Goal: Check status

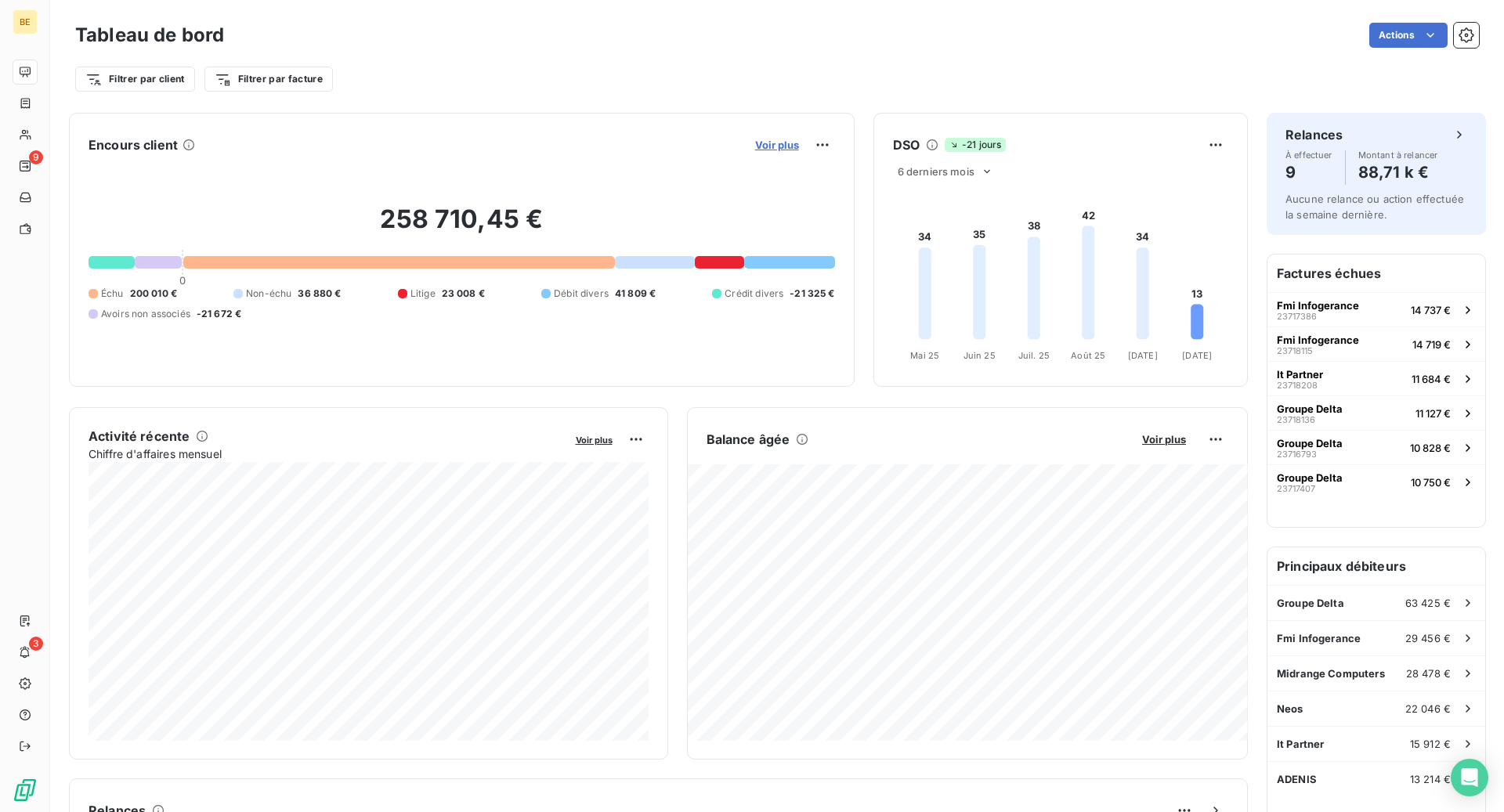
click at [777, 147] on span "Voir plus" at bounding box center [777, 145] width 44 height 13
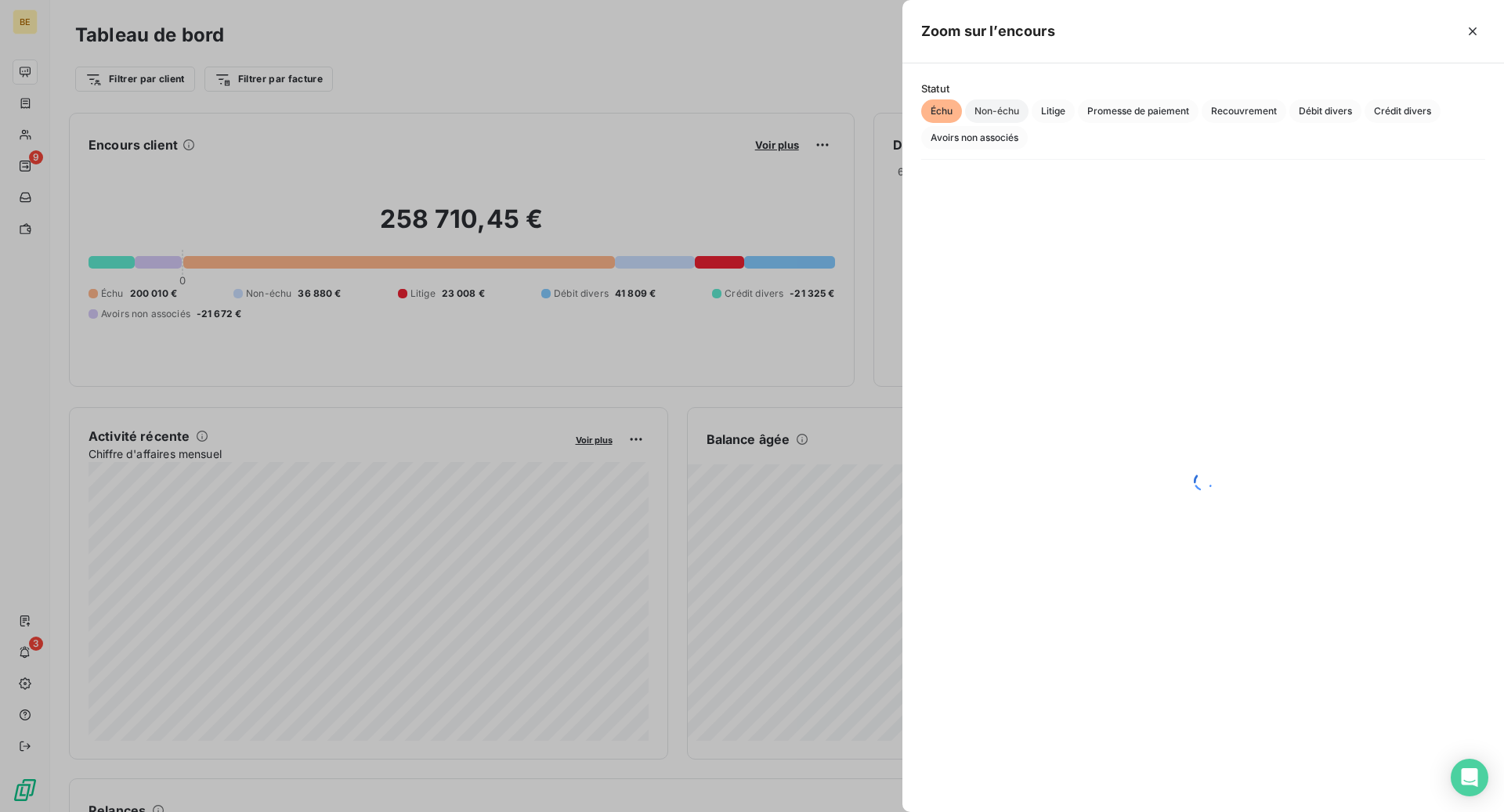
click at [1016, 114] on span "Non-échu" at bounding box center [996, 111] width 63 height 24
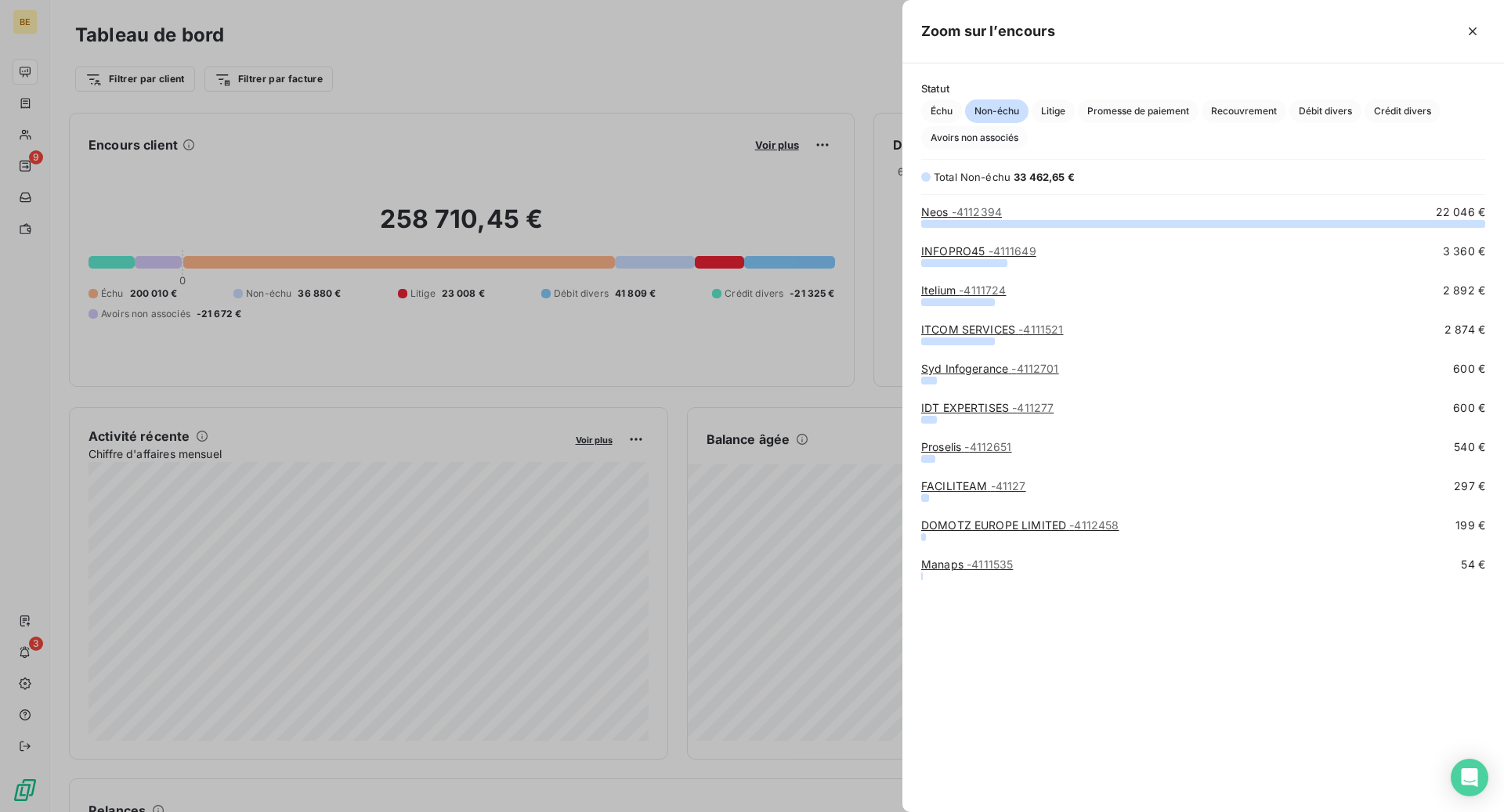
scroll to position [589, 602]
click at [954, 121] on span "Échu" at bounding box center [941, 111] width 41 height 24
